Goal: Task Accomplishment & Management: Complete application form

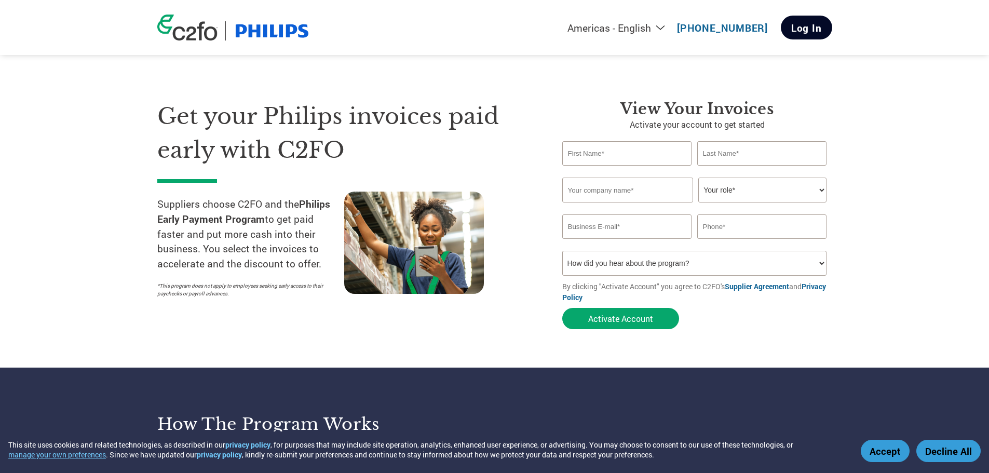
click at [788, 38] on link "Log In" at bounding box center [806, 28] width 51 height 24
click at [607, 160] on input "text" at bounding box center [627, 153] width 130 height 24
type input "Jaime"
type input "Hall"
type input "jlh1677@gmail.com"
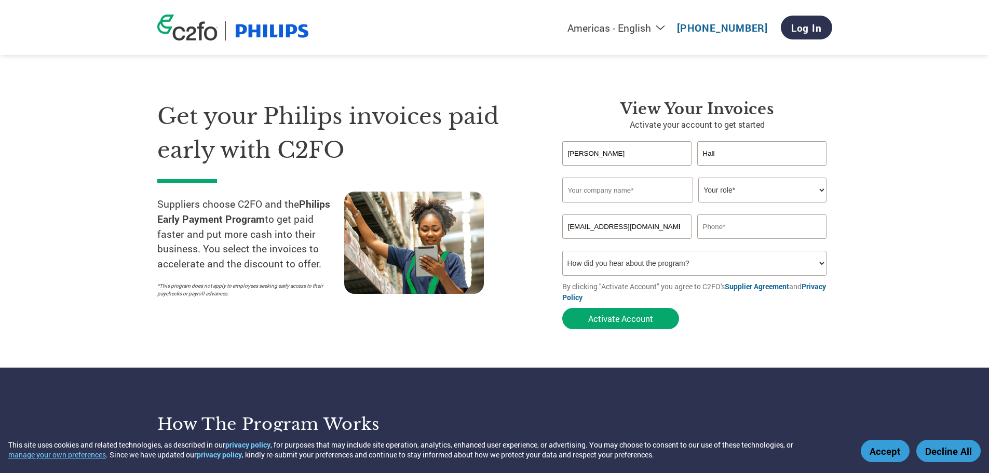
type input "8145927656"
click at [620, 192] on input "text" at bounding box center [627, 190] width 131 height 25
type input "Oberon"
click at [776, 185] on select "Your role* CFO Controller Credit Manager Finance Director Treasurer CEO Preside…" at bounding box center [762, 190] width 128 height 25
select select "ACCOUNTING"
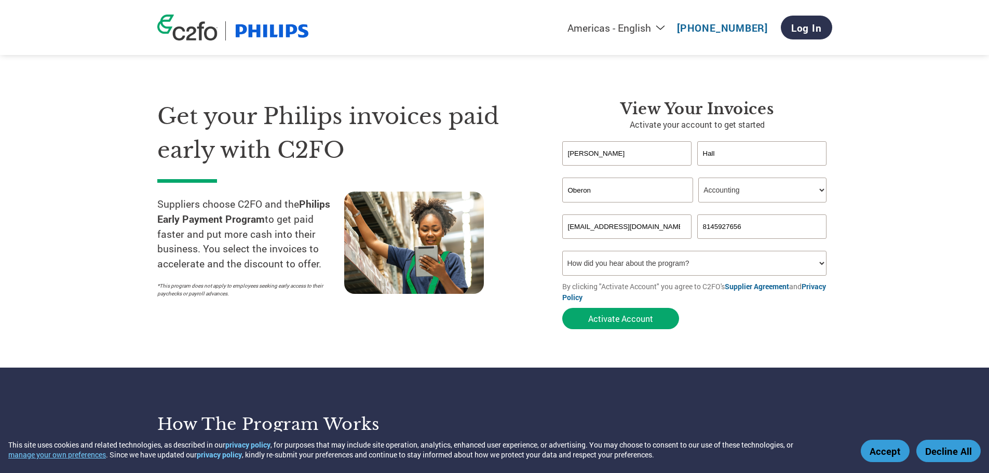
click at [698, 178] on select "Your role* CFO Controller Credit Manager Finance Director Treasurer CEO Preside…" at bounding box center [762, 190] width 128 height 25
drag, startPoint x: 634, startPoint y: 231, endPoint x: 554, endPoint y: 232, distance: 80.0
click at [554, 232] on div "View Your Invoices Activate your account to get started Jaime Hall Invalid firs…" at bounding box center [690, 217] width 286 height 235
type input "jlh@oberoninc.com"
click at [729, 224] on input "814" at bounding box center [762, 226] width 130 height 24
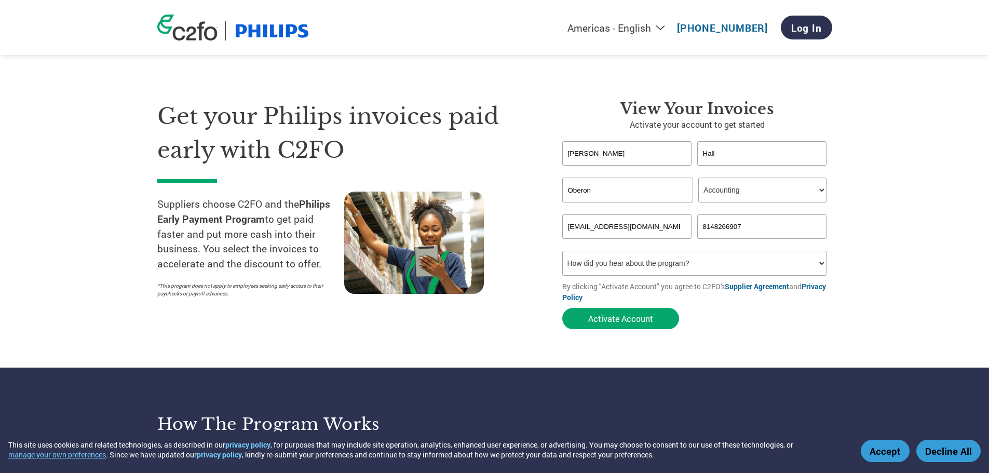
type input "8148266907"
click at [701, 265] on select "How did you hear about the program? Received a letter Email Social Media Online…" at bounding box center [694, 263] width 265 height 25
select select "Email"
click at [562, 251] on select "How did you hear about the program? Received a letter Email Social Media Online…" at bounding box center [694, 263] width 265 height 25
click at [599, 318] on button "Activate Account" at bounding box center [620, 318] width 117 height 21
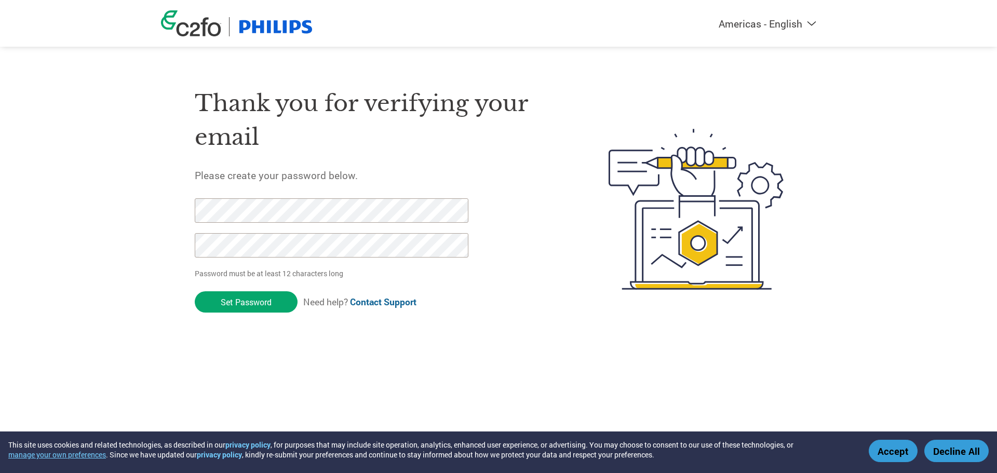
click at [195, 291] on input "Set Password" at bounding box center [246, 301] width 103 height 21
drag, startPoint x: 255, startPoint y: 298, endPoint x: 151, endPoint y: 211, distance: 136.4
click at [151, 211] on div "Americas - English Américas - Español Américas - Português Amériques - Français…" at bounding box center [498, 168] width 997 height 336
click at [222, 308] on input "Set Password" at bounding box center [246, 301] width 103 height 21
click at [272, 305] on input "Set Password" at bounding box center [246, 301] width 103 height 21
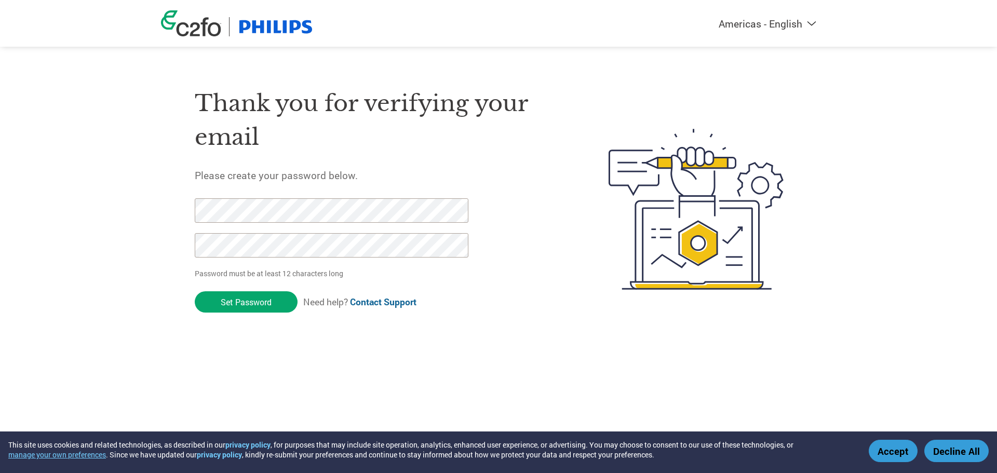
click at [550, 269] on div "Thank you for verifying your email Please create your password below. Password …" at bounding box center [377, 209] width 364 height 275
click at [475, 273] on form "Password must be at least 12 characters long Set Password Need help? Contact Su…" at bounding box center [341, 258] width 292 height 120
click at [164, 211] on div "Thank you for verifying your email Please create your password below. Password …" at bounding box center [498, 209] width 675 height 275
click at [273, 302] on input "Set Password" at bounding box center [246, 301] width 103 height 21
click at [897, 451] on button "Accept" at bounding box center [893, 451] width 49 height 22
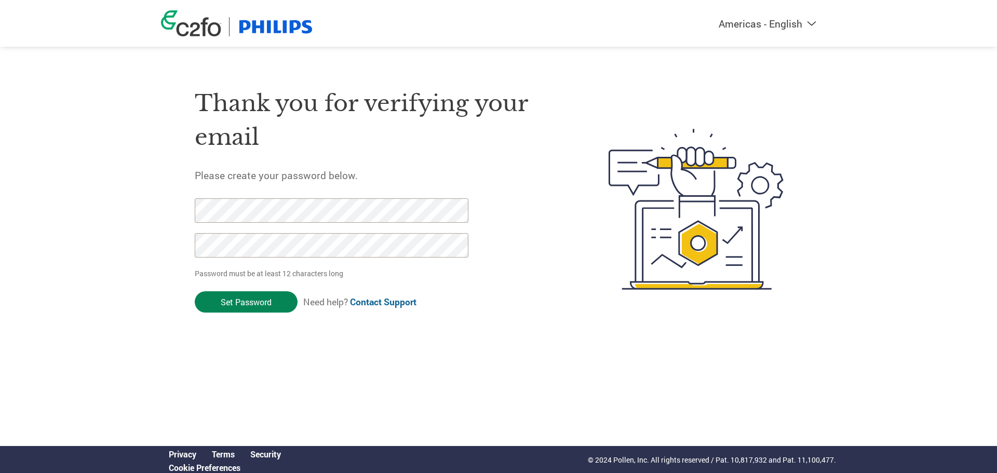
click at [257, 304] on input "Set Password" at bounding box center [246, 301] width 103 height 21
click at [283, 29] on img at bounding box center [275, 26] width 77 height 19
